Goal: Task Accomplishment & Management: Use online tool/utility

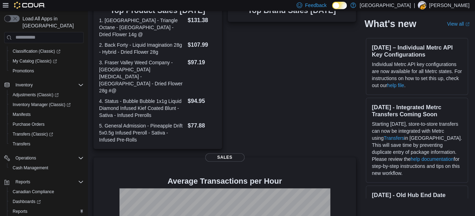
scroll to position [19, 0]
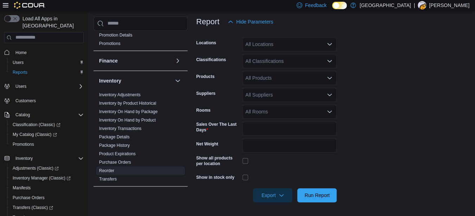
scroll to position [88, 0]
click at [143, 119] on link "Inventory On Hand by Product" at bounding box center [127, 119] width 57 height 5
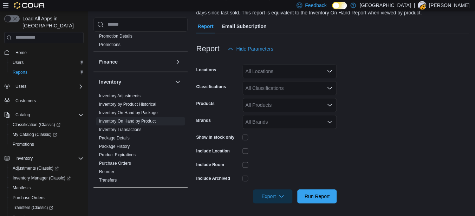
scroll to position [64, 0]
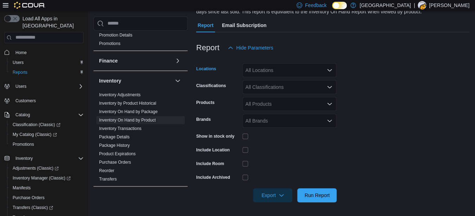
click at [269, 77] on div "All Locations" at bounding box center [290, 70] width 94 height 14
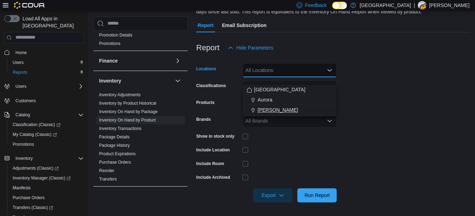
click at [272, 112] on span "[PERSON_NAME]" at bounding box center [278, 110] width 40 height 7
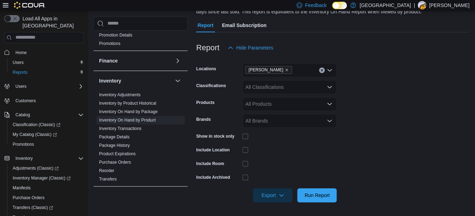
drag, startPoint x: 403, startPoint y: 100, endPoint x: 294, endPoint y: 97, distance: 109.1
click at [294, 97] on form "Locations Aurora Cannabis Classifications All Classifications Products All Prod…" at bounding box center [333, 129] width 274 height 148
click at [294, 94] on div "All Classifications" at bounding box center [290, 87] width 94 height 14
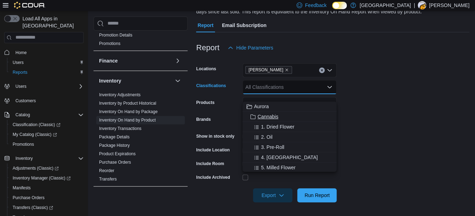
click at [269, 116] on span "Cannabis" at bounding box center [268, 116] width 21 height 7
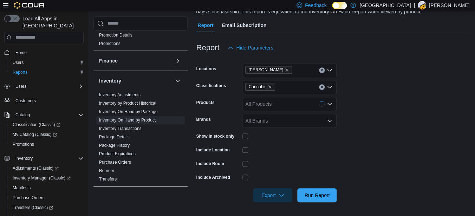
click at [393, 139] on form "Locations Aurora Cannabis Classifications Cannabis Products All Products Brands…" at bounding box center [333, 129] width 274 height 148
click at [272, 202] on span "Export" at bounding box center [272, 195] width 31 height 14
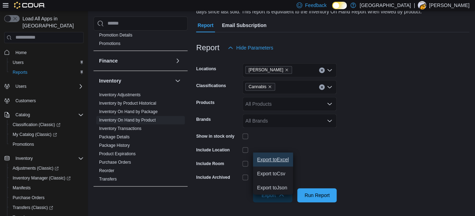
click at [272, 159] on span "Export to Excel" at bounding box center [273, 160] width 32 height 6
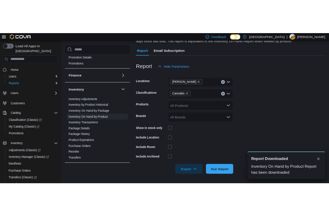
scroll to position [0, 0]
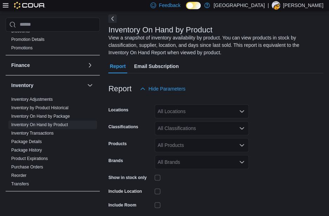
scroll to position [31, 0]
click at [189, 114] on div "All Locations" at bounding box center [202, 111] width 94 height 14
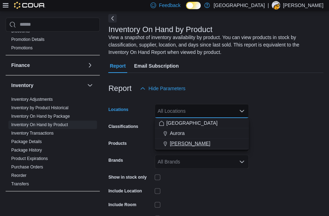
click at [193, 140] on span "[PERSON_NAME]" at bounding box center [190, 143] width 40 height 7
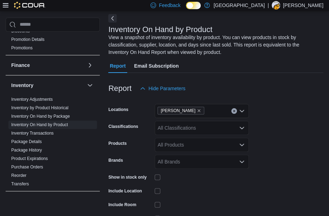
click at [268, 106] on form "Locations Aurora Cannabis Classifications All Classifications Products All Prod…" at bounding box center [215, 169] width 215 height 148
click at [209, 130] on div "All Classifications" at bounding box center [202, 128] width 94 height 14
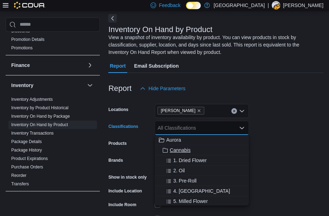
click at [175, 150] on span "Cannabis" at bounding box center [180, 149] width 21 height 7
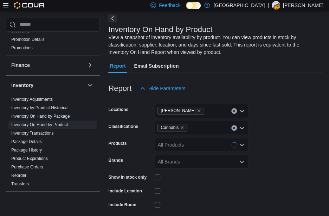
click at [292, 129] on form "Locations Aurora Cannabis Classifications Cannabis Products All Products Brands…" at bounding box center [215, 169] width 215 height 148
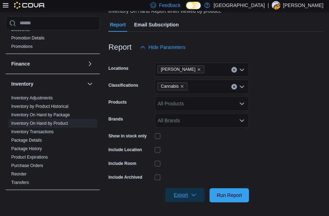
click at [191, 196] on span "Export" at bounding box center [184, 194] width 31 height 14
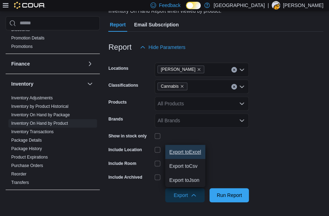
click at [198, 148] on button "Export to Excel" at bounding box center [185, 152] width 40 height 14
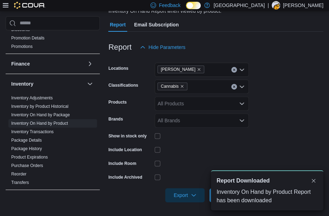
scroll to position [0, 0]
click at [211, 0] on link at bounding box center [207, 5] width 7 height 14
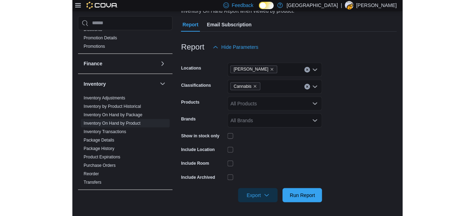
scroll to position [113, 0]
